Goal: Task Accomplishment & Management: Use online tool/utility

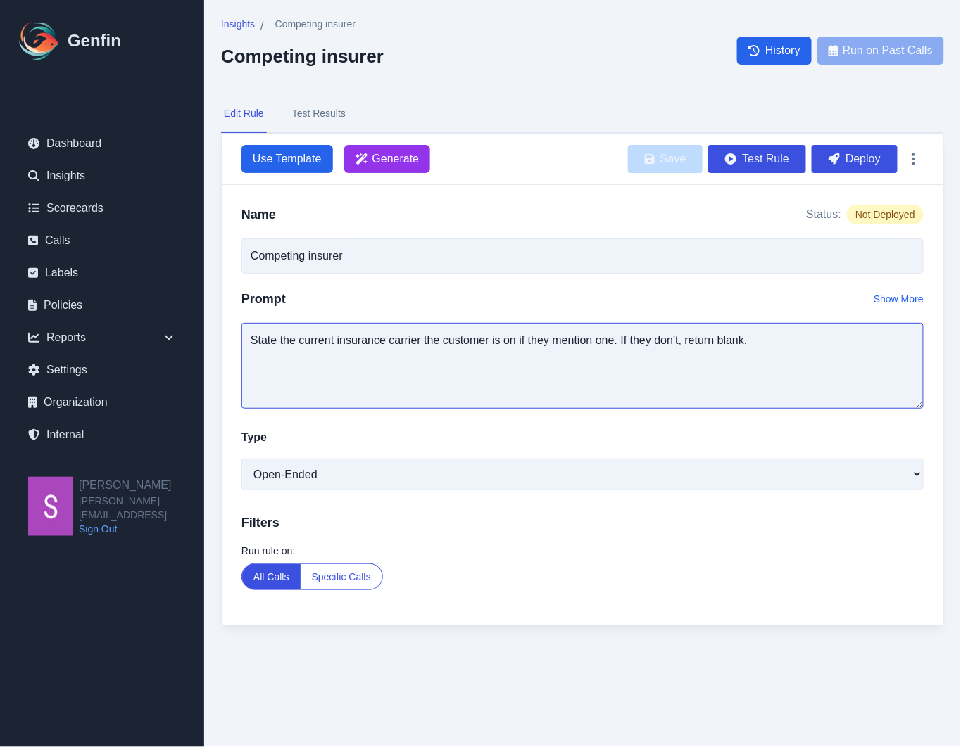
drag, startPoint x: 455, startPoint y: 343, endPoint x: 756, endPoint y: 341, distance: 301.3
click at [756, 341] on textarea "State the current insurance carrier the customer is on if they mention one. If …" at bounding box center [582, 366] width 682 height 86
click at [326, 103] on button "Test Results" at bounding box center [318, 114] width 59 height 38
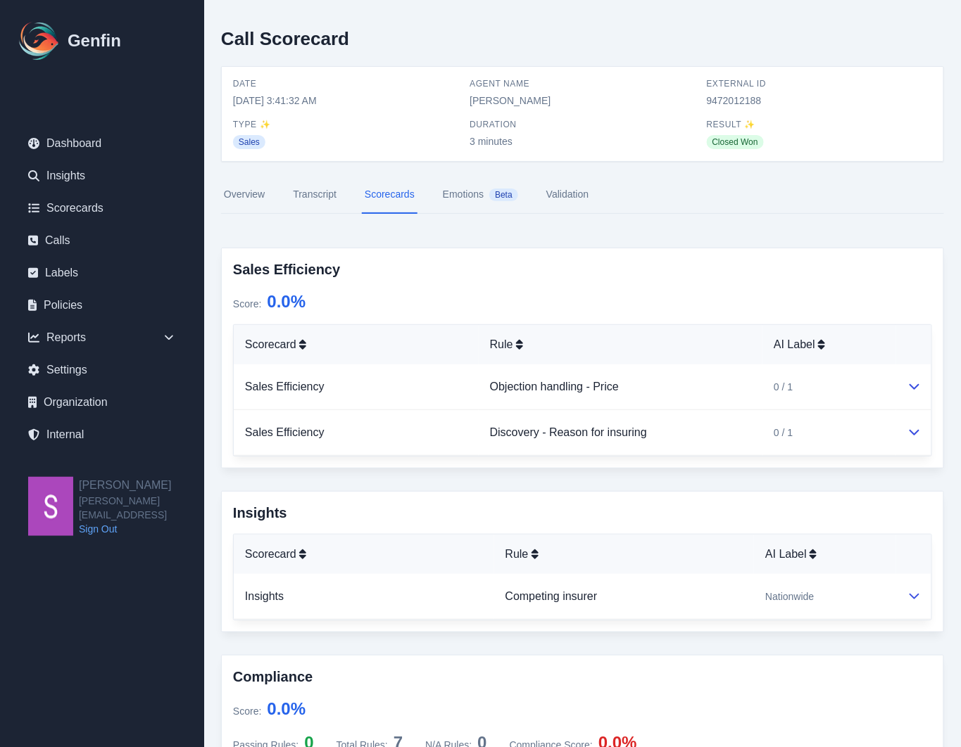
click at [318, 194] on link "Transcript" at bounding box center [314, 195] width 49 height 38
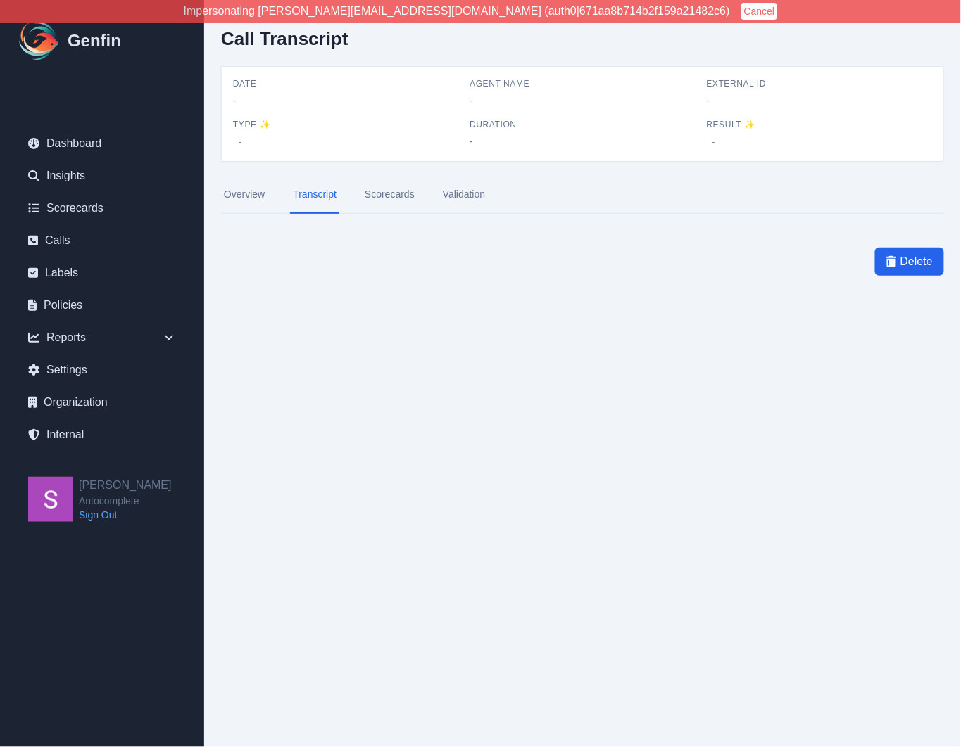
scroll to position [12, 0]
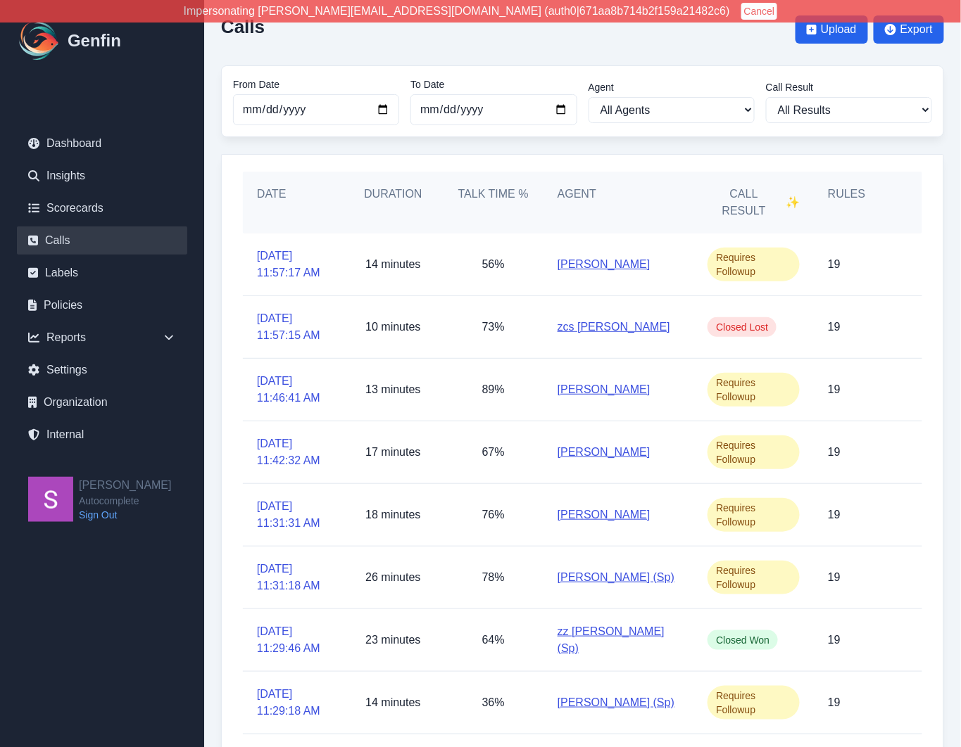
click at [741, 12] on button "Cancel" at bounding box center [759, 11] width 37 height 17
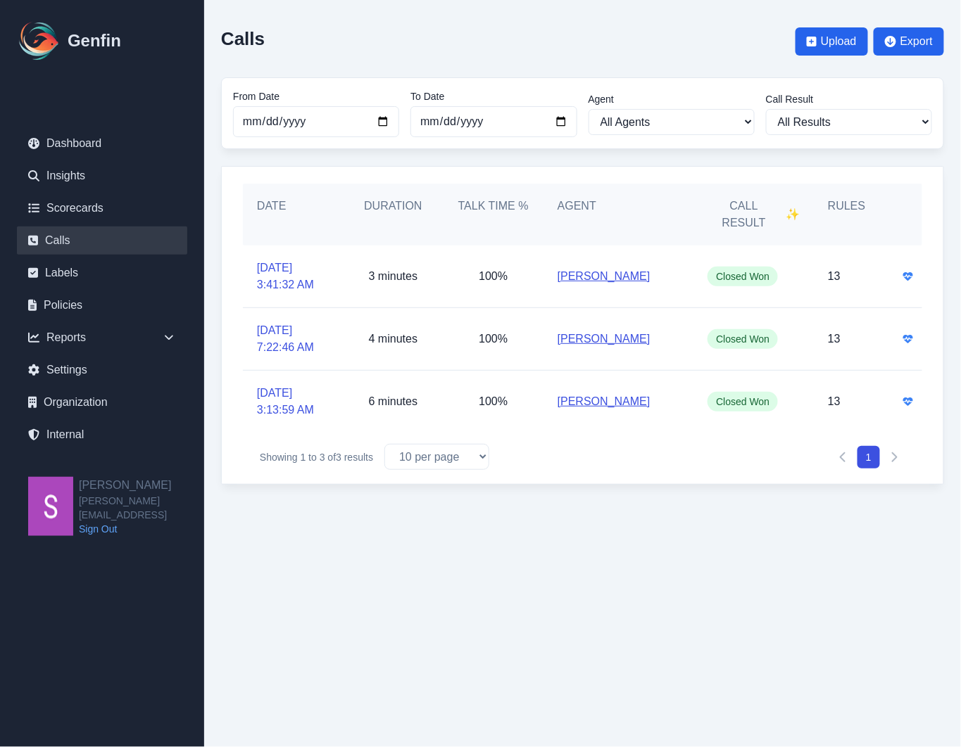
scroll to position [0, 0]
click at [279, 260] on link "[DATE] 3:41:32 AM" at bounding box center [293, 277] width 72 height 34
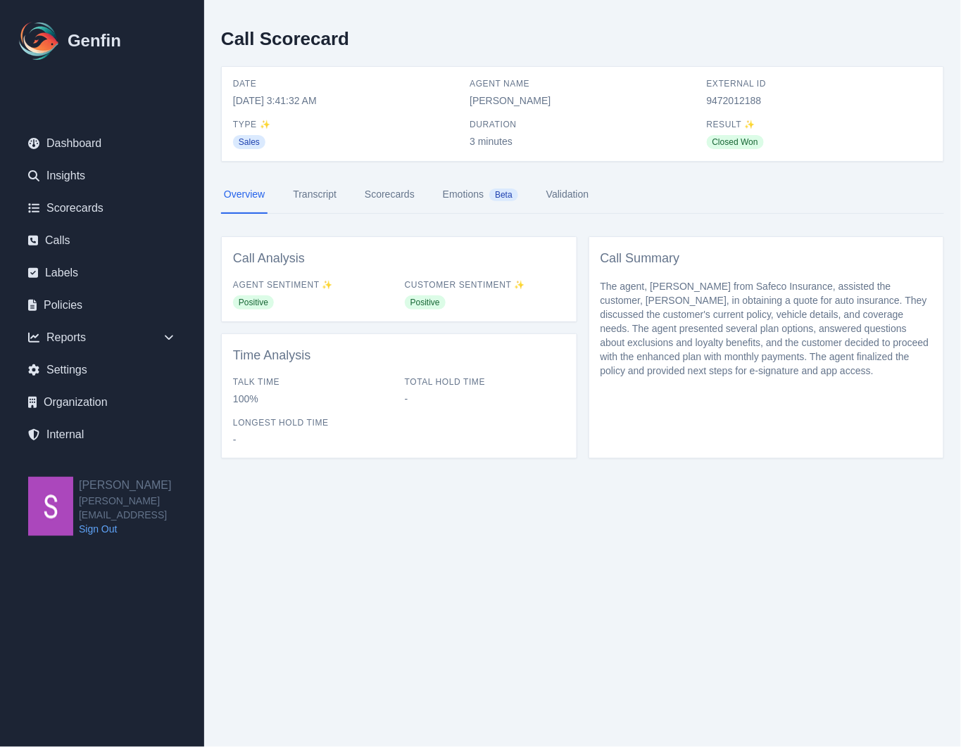
click at [396, 199] on link "Scorecards" at bounding box center [390, 195] width 56 height 38
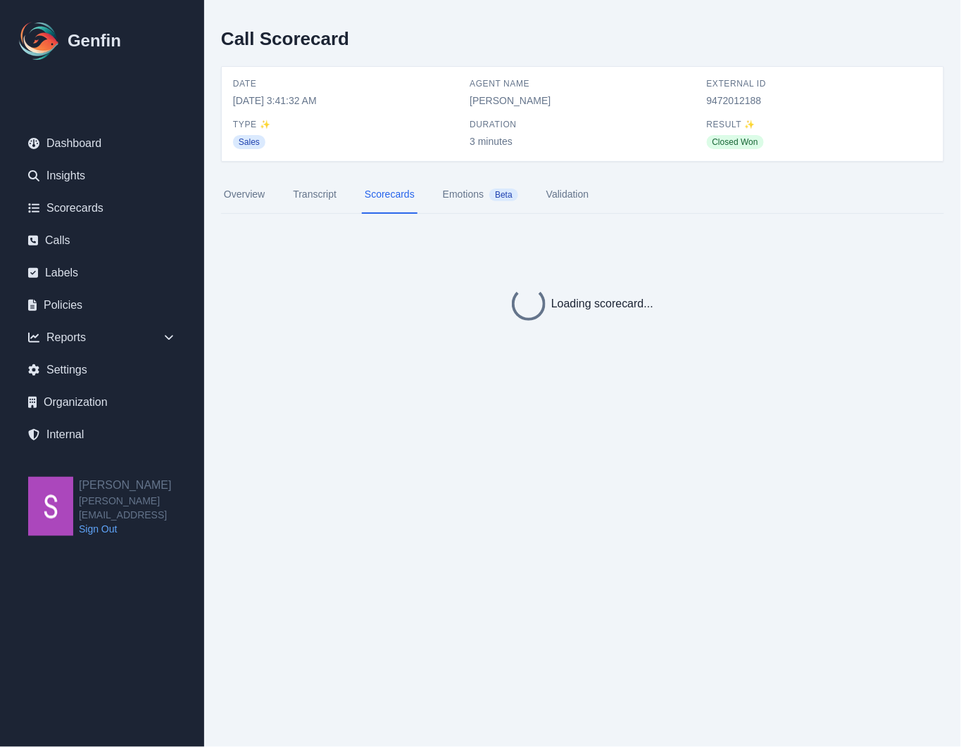
click at [317, 198] on link "Transcript" at bounding box center [314, 195] width 49 height 38
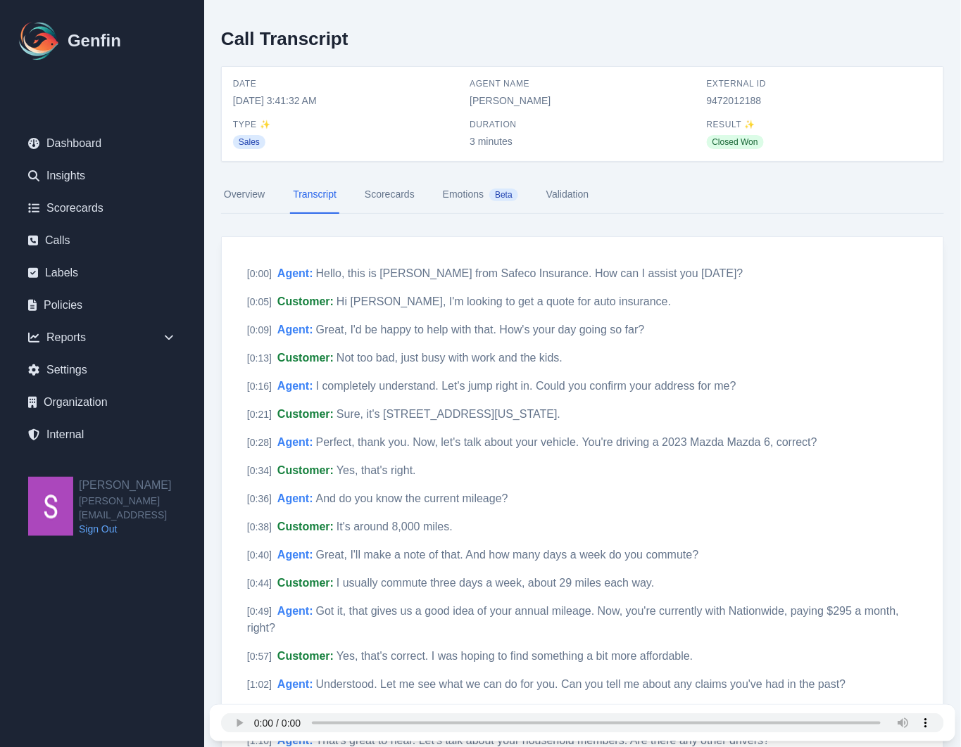
click at [405, 198] on link "Scorecards" at bounding box center [390, 195] width 56 height 38
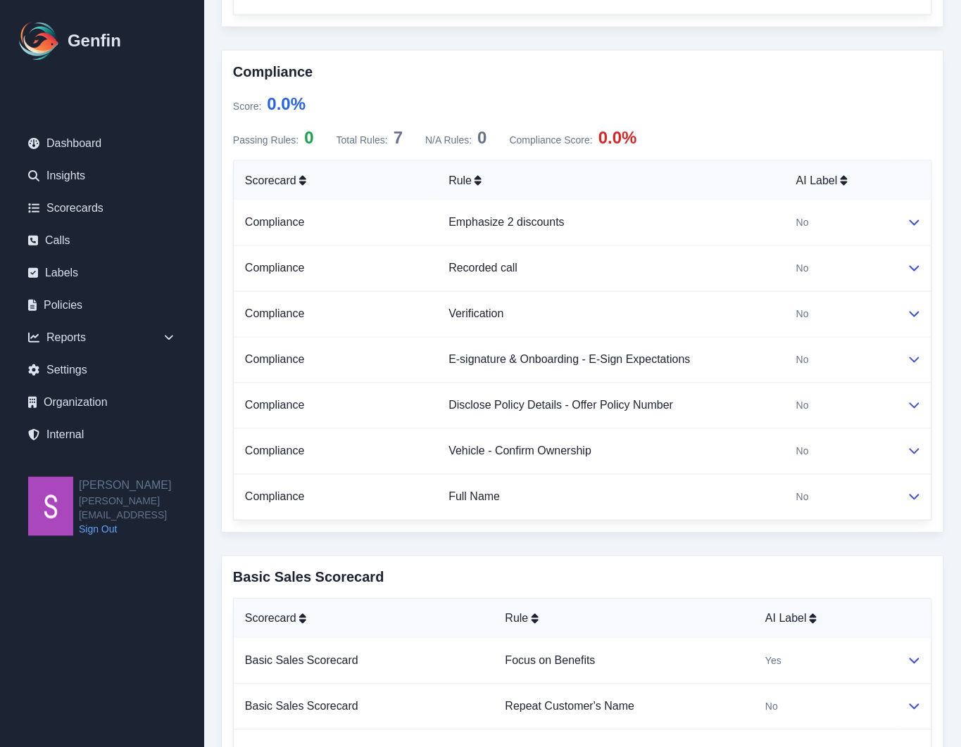
scroll to position [606, 0]
click at [913, 450] on icon at bounding box center [914, 450] width 11 height 11
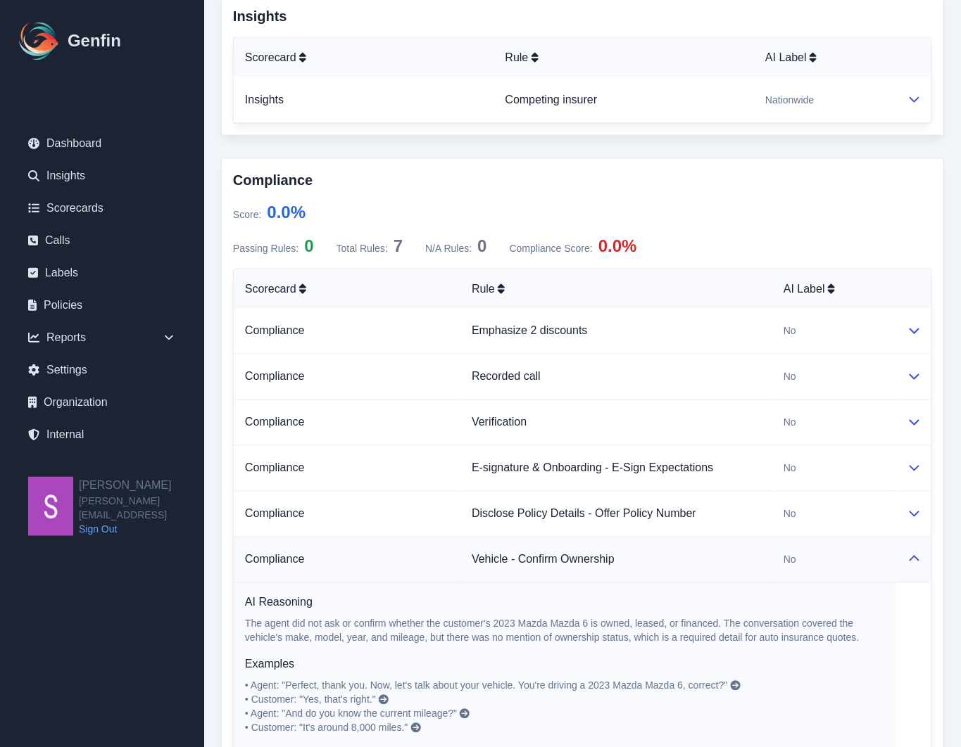
scroll to position [472, 0]
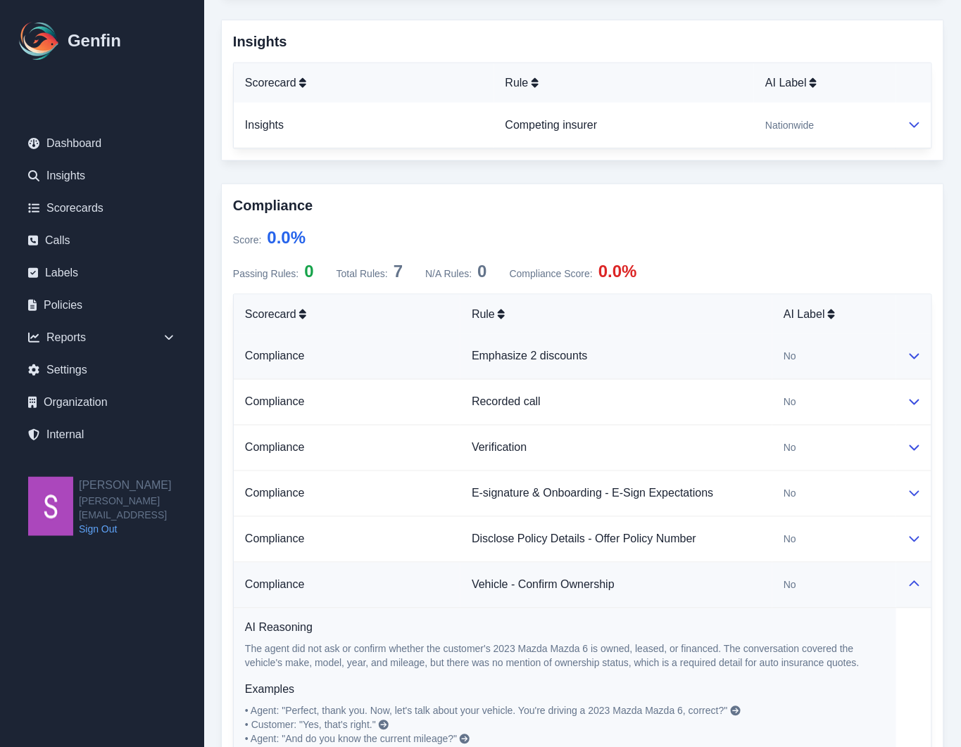
click at [914, 358] on icon at bounding box center [914, 356] width 11 height 11
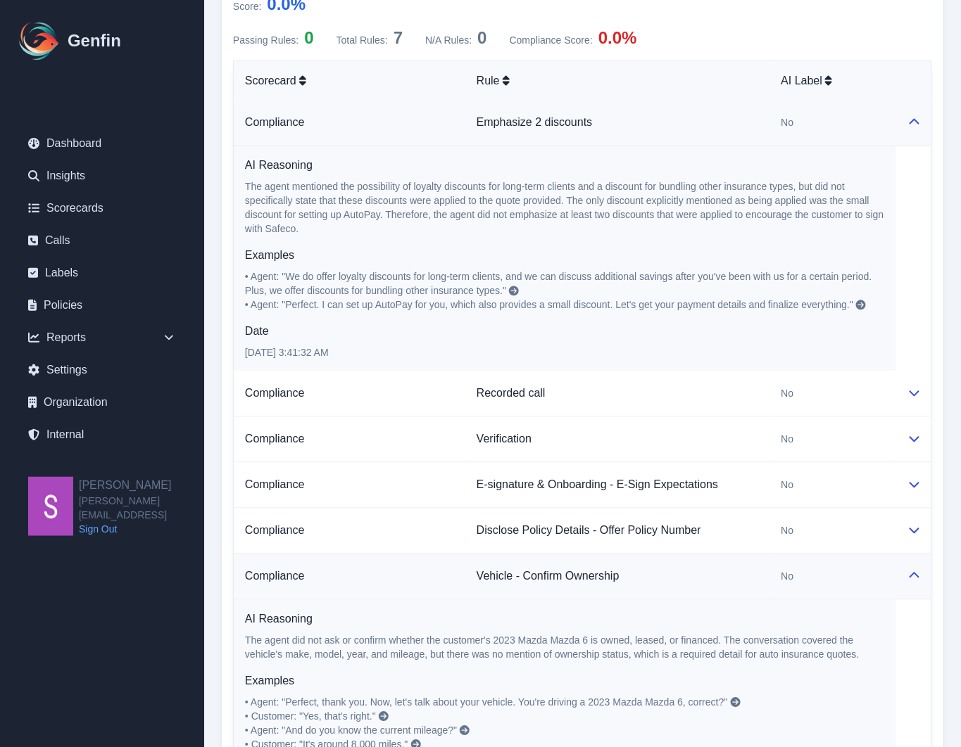
scroll to position [709, 0]
